Goal: Transaction & Acquisition: Book appointment/travel/reservation

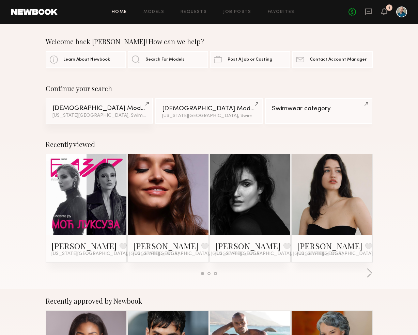
click at [111, 107] on div "Female Models" at bounding box center [99, 108] width 94 height 6
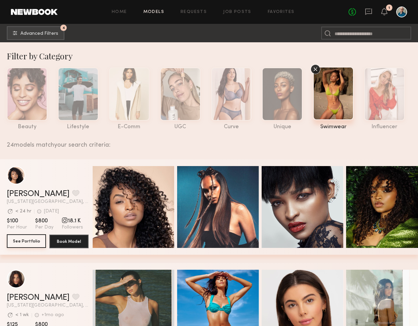
click at [27, 241] on button "See Portfolio" at bounding box center [26, 241] width 39 height 14
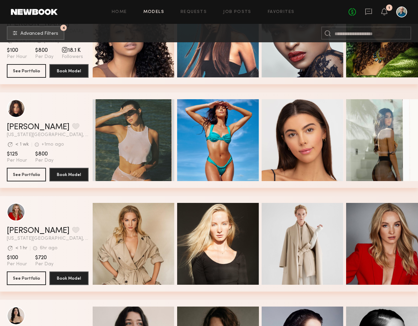
scroll to position [205, 0]
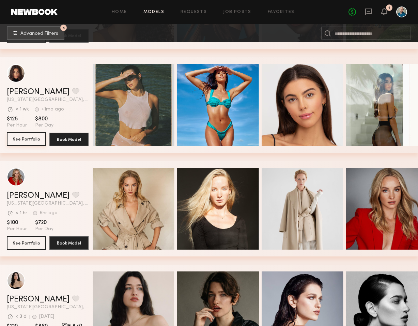
click at [33, 141] on button "See Portfolio" at bounding box center [26, 139] width 39 height 14
click at [35, 242] on button "See Portfolio" at bounding box center [26, 243] width 39 height 14
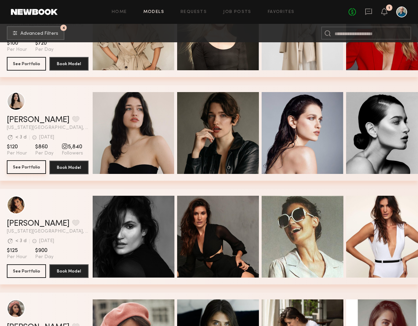
click at [24, 169] on button "See Portfolio" at bounding box center [26, 167] width 39 height 14
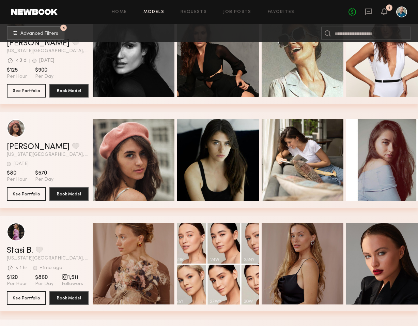
scroll to position [532, 0]
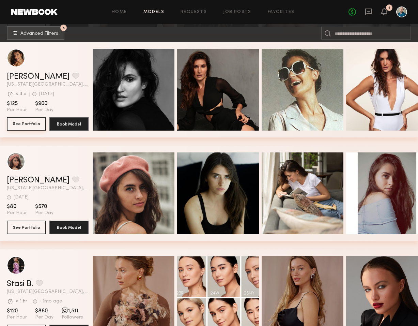
click at [13, 121] on button "See Portfolio" at bounding box center [26, 124] width 39 height 14
click at [36, 226] on button "See Portfolio" at bounding box center [26, 227] width 39 height 14
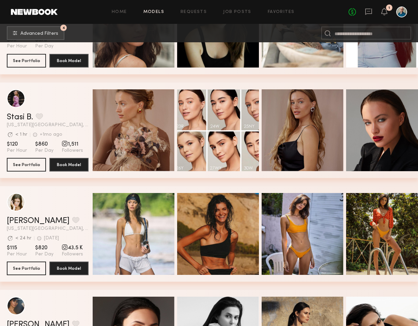
scroll to position [717, 0]
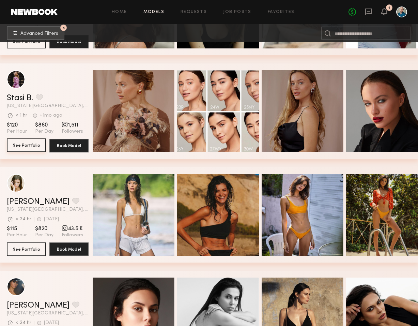
click at [36, 145] on button "See Portfolio" at bounding box center [26, 145] width 39 height 14
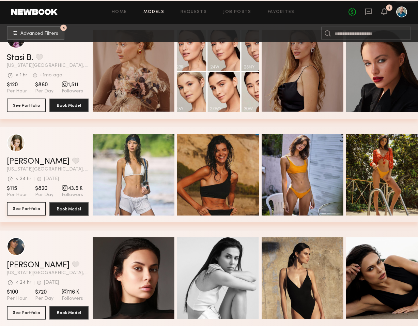
click at [33, 209] on button "See Portfolio" at bounding box center [26, 209] width 39 height 14
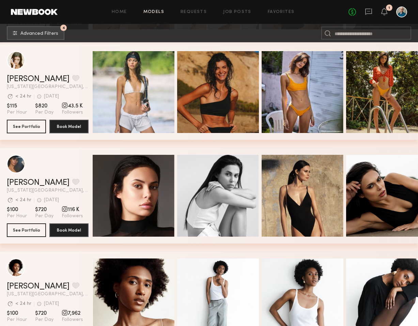
scroll to position [840, 0]
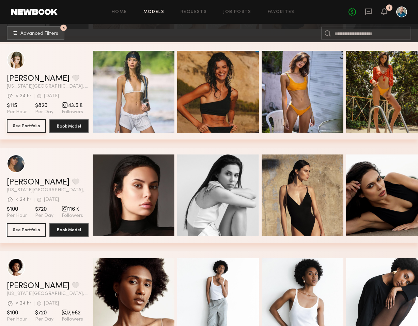
click at [31, 127] on button "See Portfolio" at bounding box center [26, 126] width 39 height 14
click at [31, 230] on button "See Portfolio" at bounding box center [26, 229] width 39 height 14
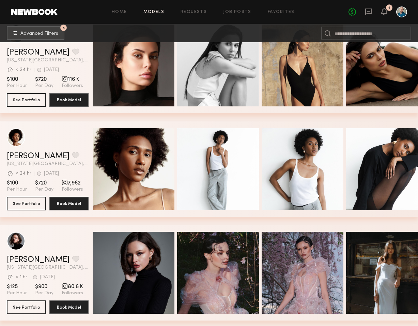
scroll to position [984, 0]
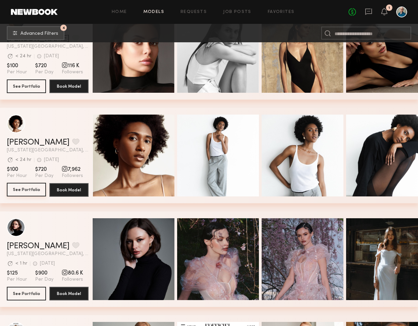
click at [28, 187] on button "See Portfolio" at bounding box center [26, 190] width 39 height 14
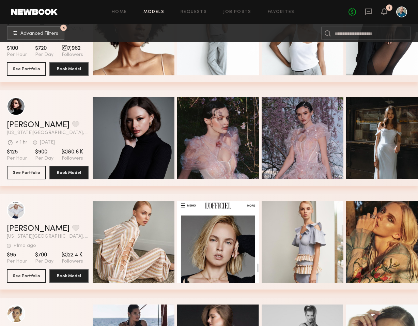
scroll to position [1106, 0]
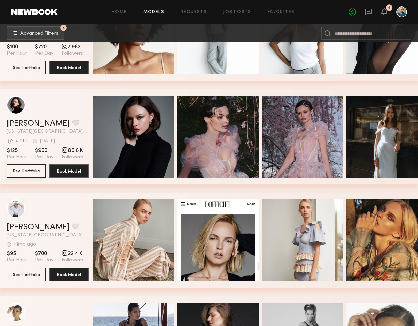
click at [26, 171] on button "See Portfolio" at bounding box center [26, 171] width 39 height 14
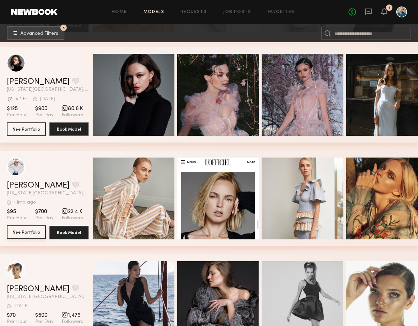
click at [25, 232] on button "See Portfolio" at bounding box center [26, 232] width 39 height 14
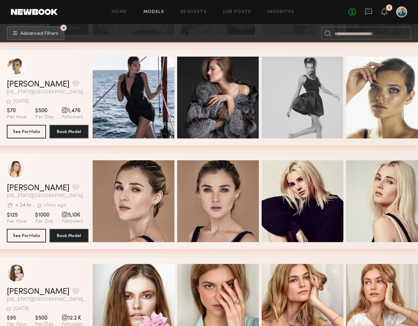
scroll to position [1378, 0]
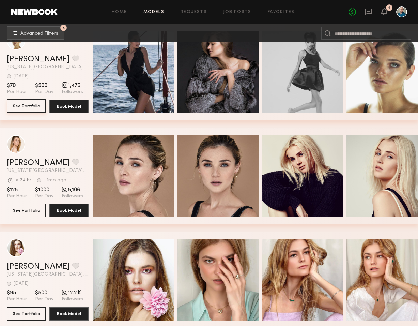
click at [37, 108] on button "See Portfolio" at bounding box center [26, 106] width 39 height 14
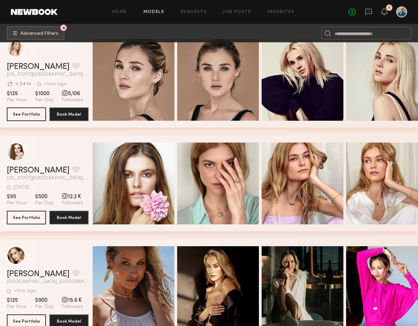
scroll to position [1474, 0]
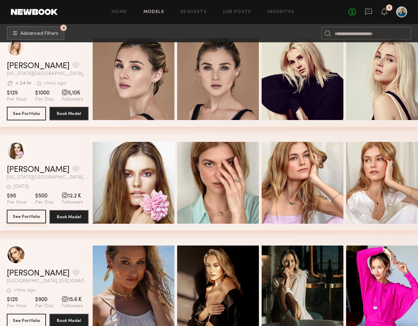
click at [35, 215] on button "See Portfolio" at bounding box center [26, 217] width 39 height 14
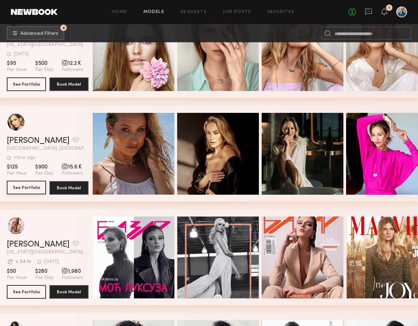
click at [34, 187] on button "See Portfolio" at bounding box center [26, 188] width 39 height 14
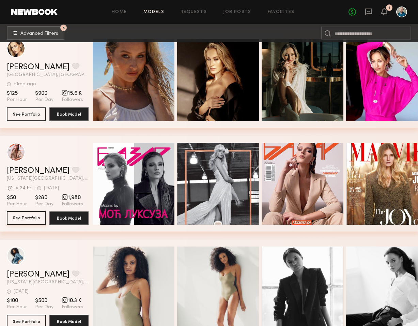
click at [36, 217] on button "See Portfolio" at bounding box center [26, 218] width 39 height 14
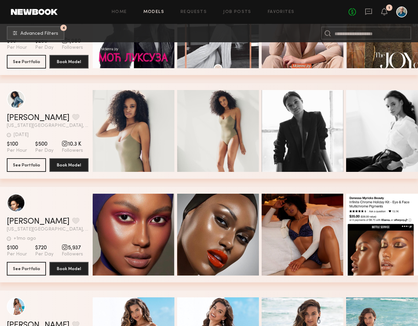
scroll to position [1845, 0]
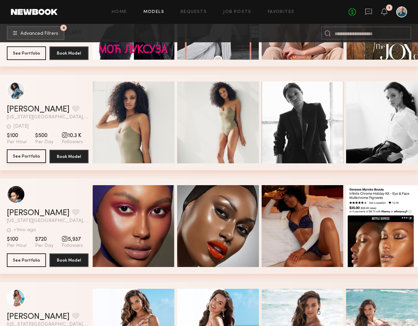
click at [35, 158] on button "See Portfolio" at bounding box center [26, 156] width 39 height 14
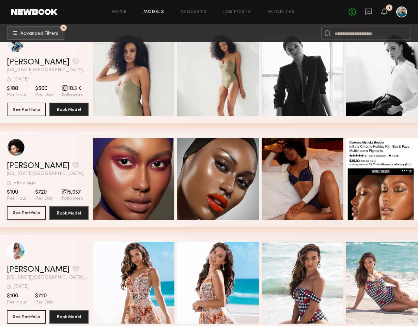
click at [29, 211] on button "See Portfolio" at bounding box center [26, 213] width 39 height 14
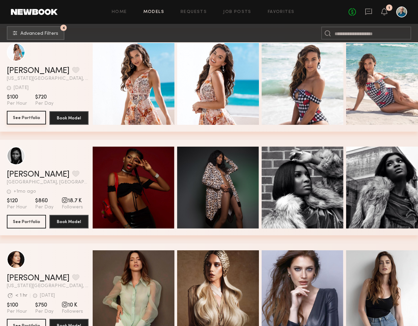
click at [33, 119] on button "See Portfolio" at bounding box center [26, 118] width 39 height 14
click at [31, 221] on button "See Portfolio" at bounding box center [26, 221] width 39 height 14
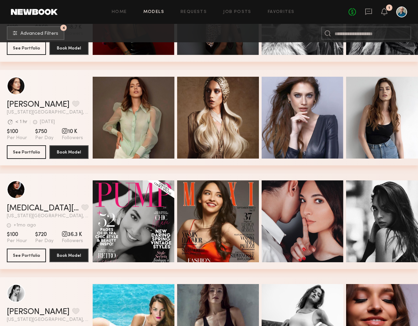
scroll to position [2278, 0]
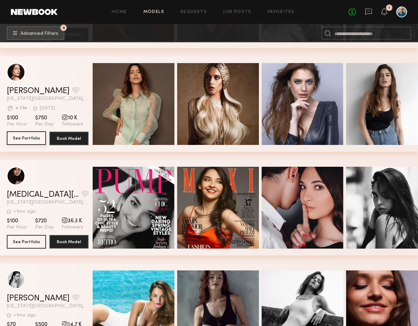
click at [25, 138] on button "See Portfolio" at bounding box center [26, 138] width 39 height 14
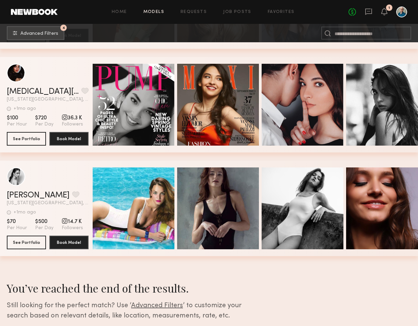
scroll to position [2386, 0]
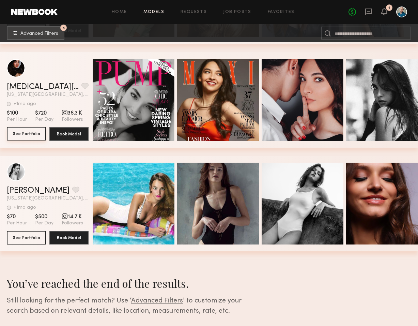
click at [27, 133] on button "See Portfolio" at bounding box center [26, 134] width 39 height 14
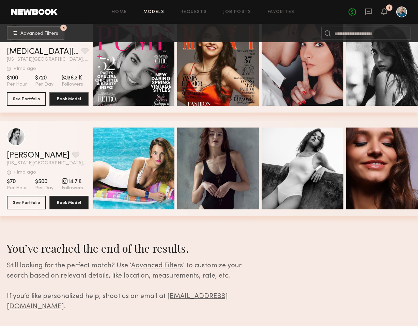
scroll to position [2421, 0]
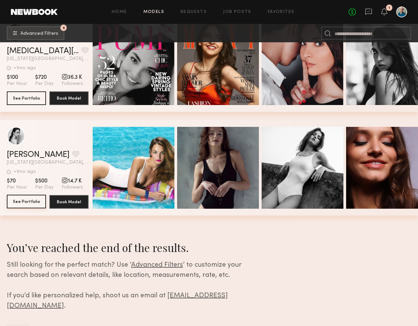
click at [29, 207] on button "See Portfolio" at bounding box center [26, 202] width 39 height 14
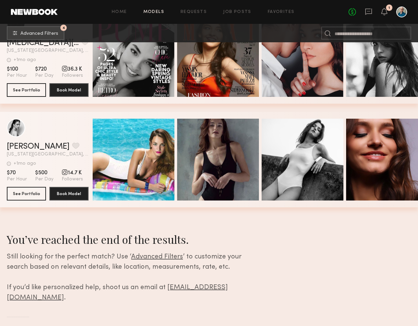
scroll to position [2427, 0]
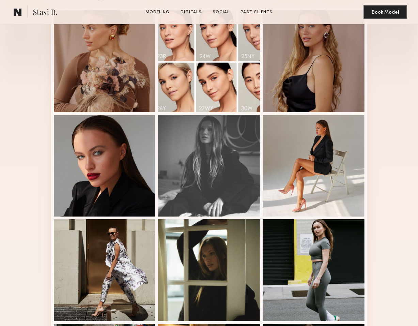
scroll to position [196, 0]
